Goal: Transaction & Acquisition: Purchase product/service

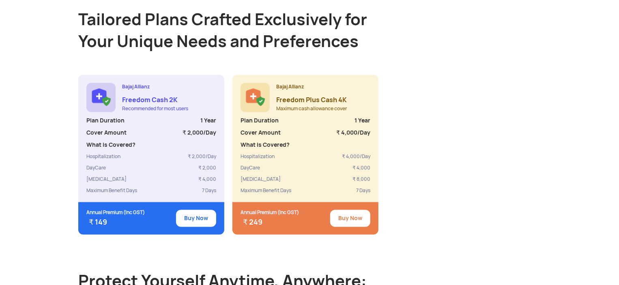
scroll to position [702, 0]
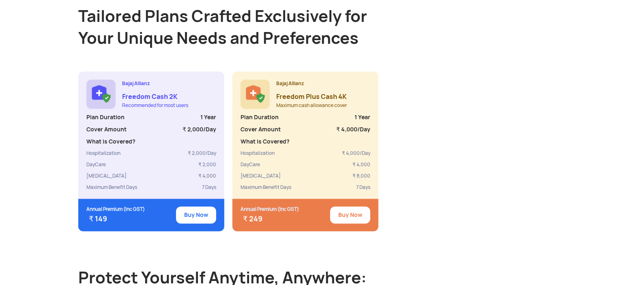
drag, startPoint x: 352, startPoint y: 209, endPoint x: 534, endPoint y: 201, distance: 182.0
click at [534, 201] on div "Bajaj Allianz Freedom Cash 2K Recommended for most users Plan Duration 1 Year C…" at bounding box center [309, 152] width 463 height 160
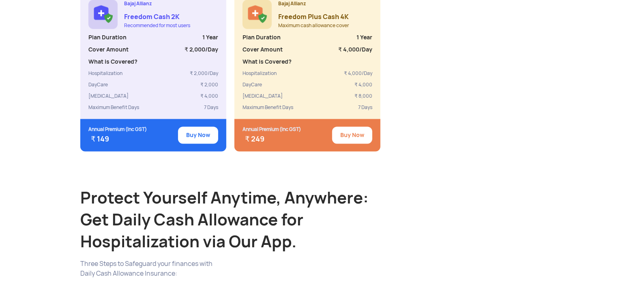
scroll to position [770, 0]
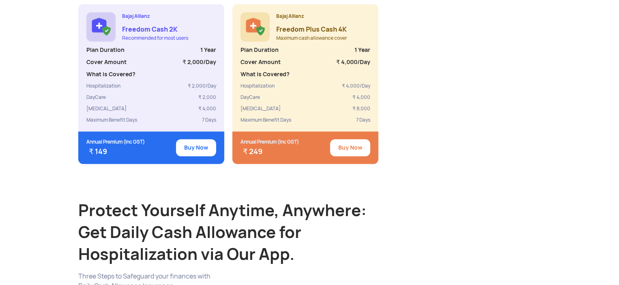
click at [344, 140] on button "Buy Now" at bounding box center [350, 148] width 40 height 17
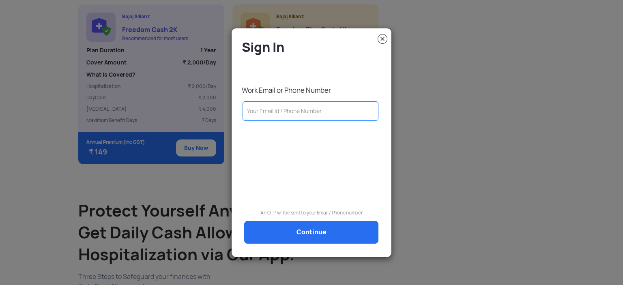
click at [295, 114] on input "text" at bounding box center [311, 110] width 136 height 19
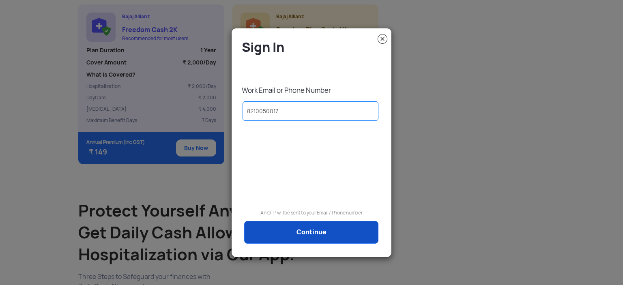
type input "8210050017"
click at [306, 235] on link "Continue" at bounding box center [311, 232] width 134 height 23
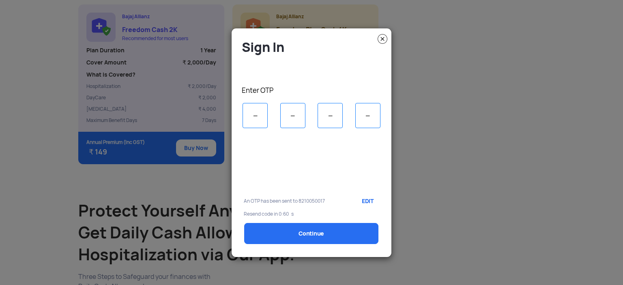
scroll to position [0, 0]
type input "6"
type input "8"
type input "6"
type input "7"
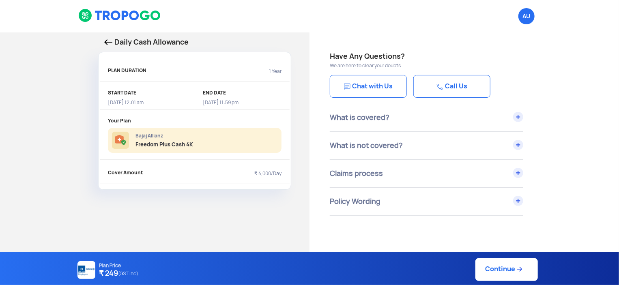
click at [522, 116] on div "What is covered?" at bounding box center [427, 118] width 194 height 28
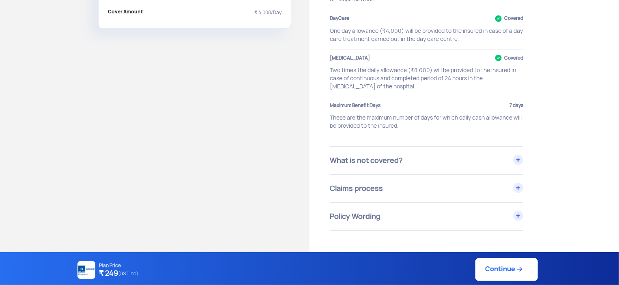
scroll to position [168, 0]
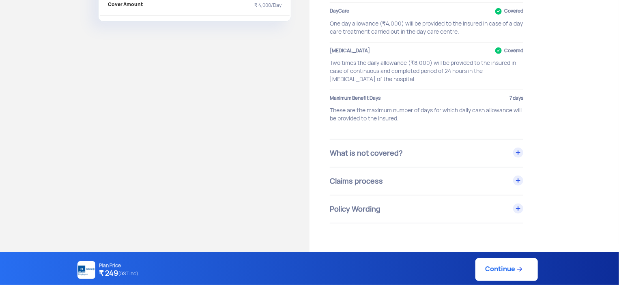
click at [519, 151] on div "What is not covered?" at bounding box center [427, 154] width 194 height 28
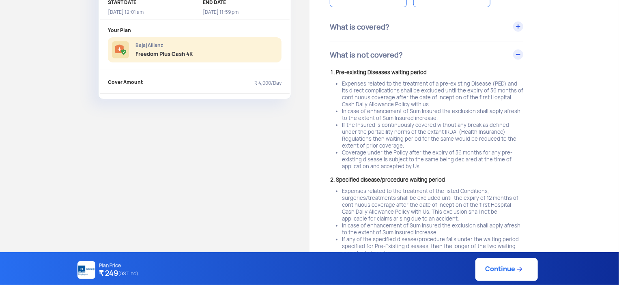
scroll to position [84, 0]
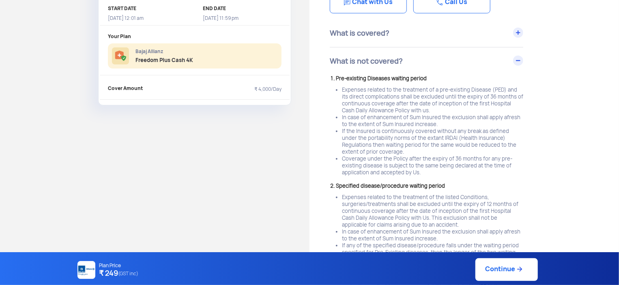
click at [518, 59] on div "What is not covered?" at bounding box center [427, 61] width 194 height 28
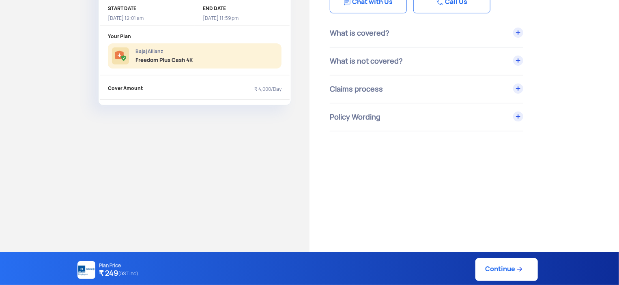
click at [520, 118] on div "Policy Wording" at bounding box center [427, 117] width 194 height 28
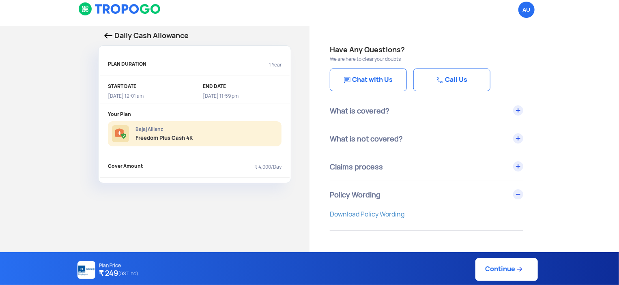
scroll to position [0, 0]
